Goal: Navigation & Orientation: Find specific page/section

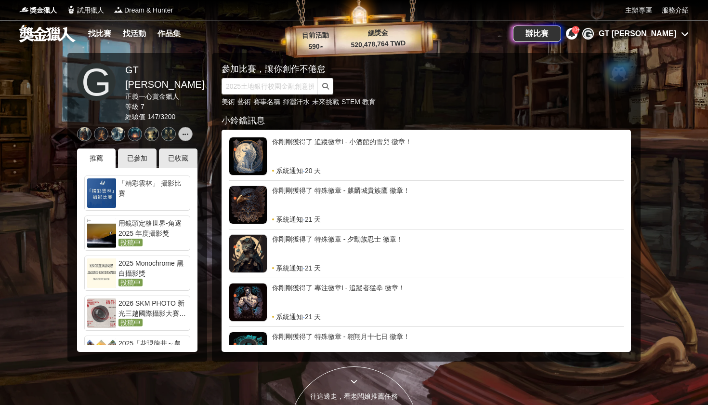
click at [348, 39] on div "GT [PERSON_NAME]" at bounding box center [638, 34] width 78 height 12
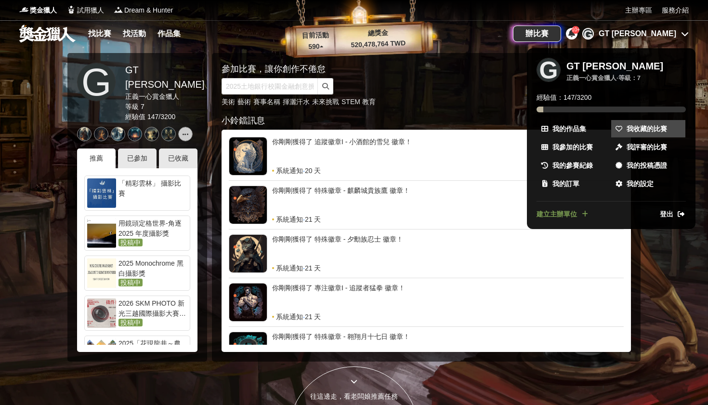
click at [348, 127] on span "我收藏的比賽" at bounding box center [647, 129] width 40 height 10
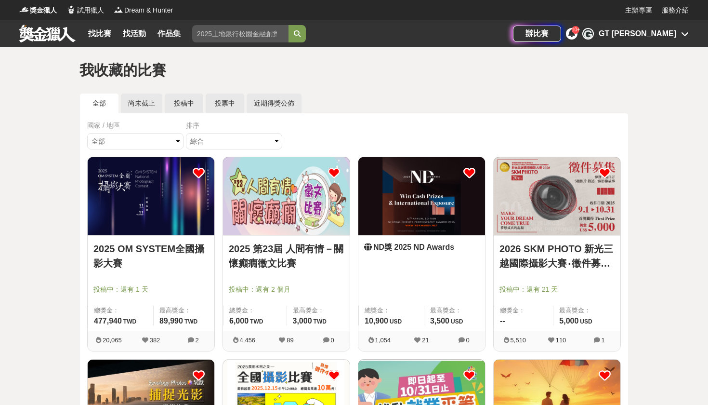
click at [149, 275] on div at bounding box center [153, 276] width 121 height 12
click at [150, 229] on img at bounding box center [151, 196] width 127 height 78
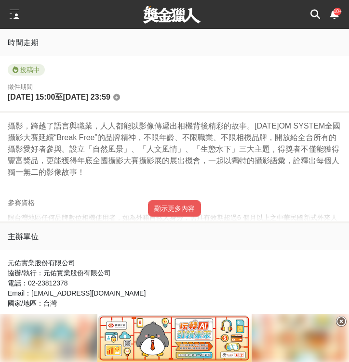
scroll to position [614, 0]
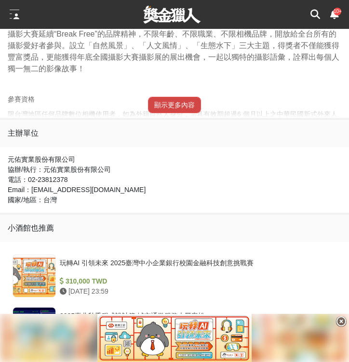
click at [190, 98] on button "顯示更多內容" at bounding box center [174, 105] width 53 height 16
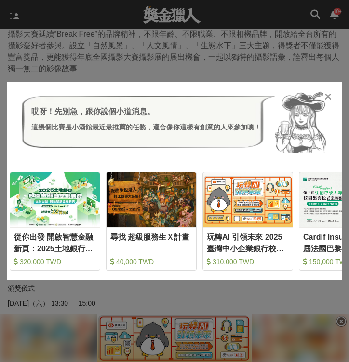
click at [211, 45] on div "哎呀！先別急，跟你說個小道消息。 這幾個比賽是小酒館最近最推薦的任務，適合像你這樣有創意的人來參加噢！ 從你出發 開啟智慧金融新頁：2025土地銀行校園金融創…" at bounding box center [174, 181] width 349 height 362
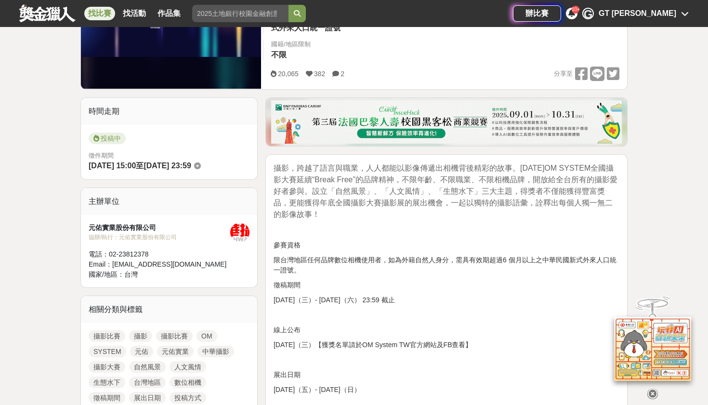
scroll to position [132, 0]
